Goal: Transaction & Acquisition: Download file/media

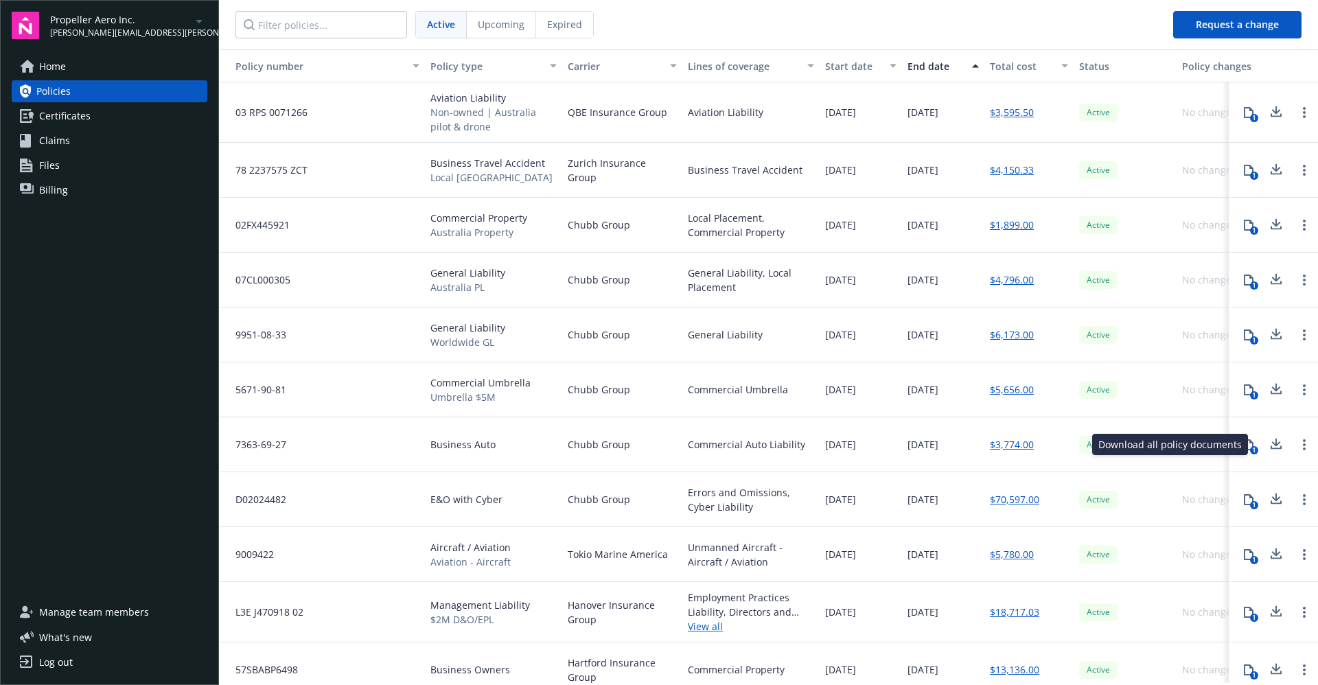
click at [1272, 442] on icon at bounding box center [1276, 442] width 9 height 8
